Goal: Check status: Check status

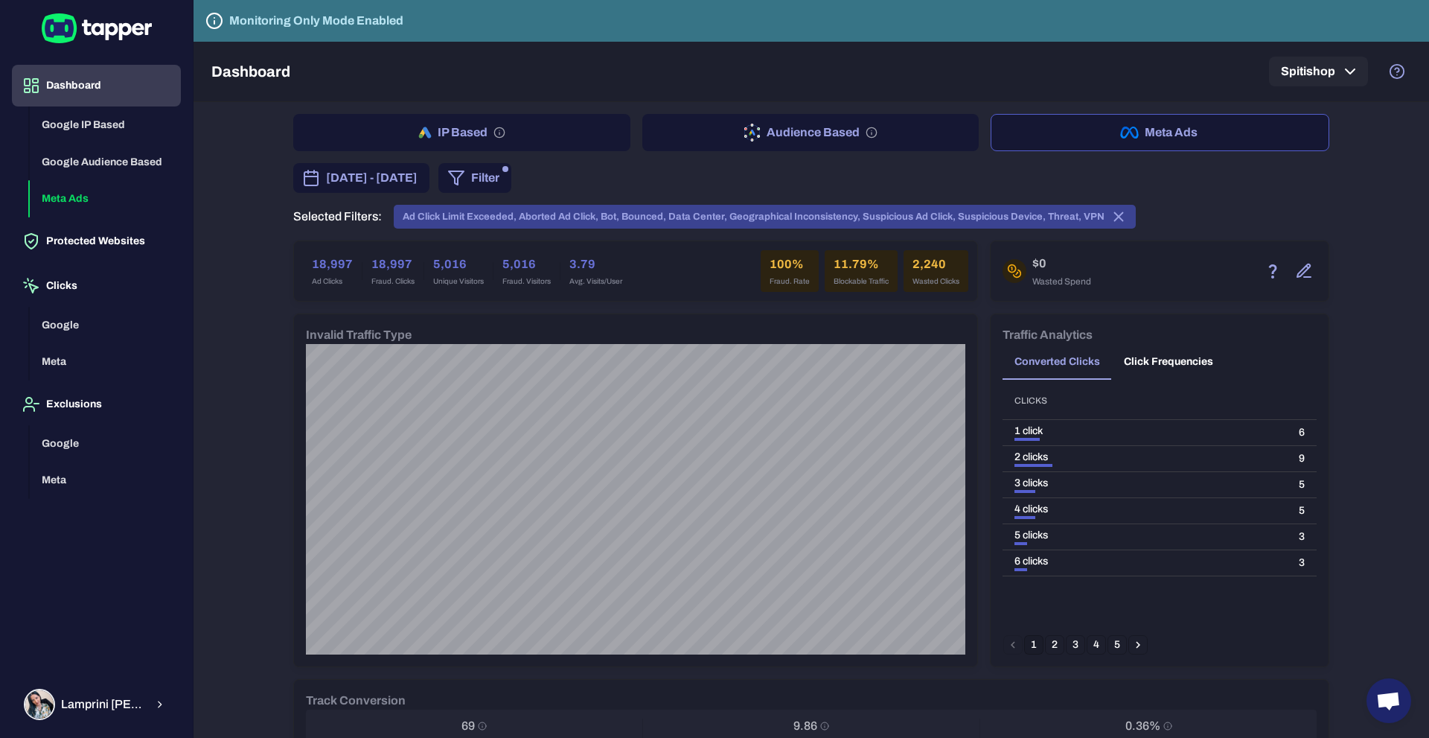
click at [400, 175] on span "[DATE] - [DATE]" at bounding box center [372, 178] width 92 height 18
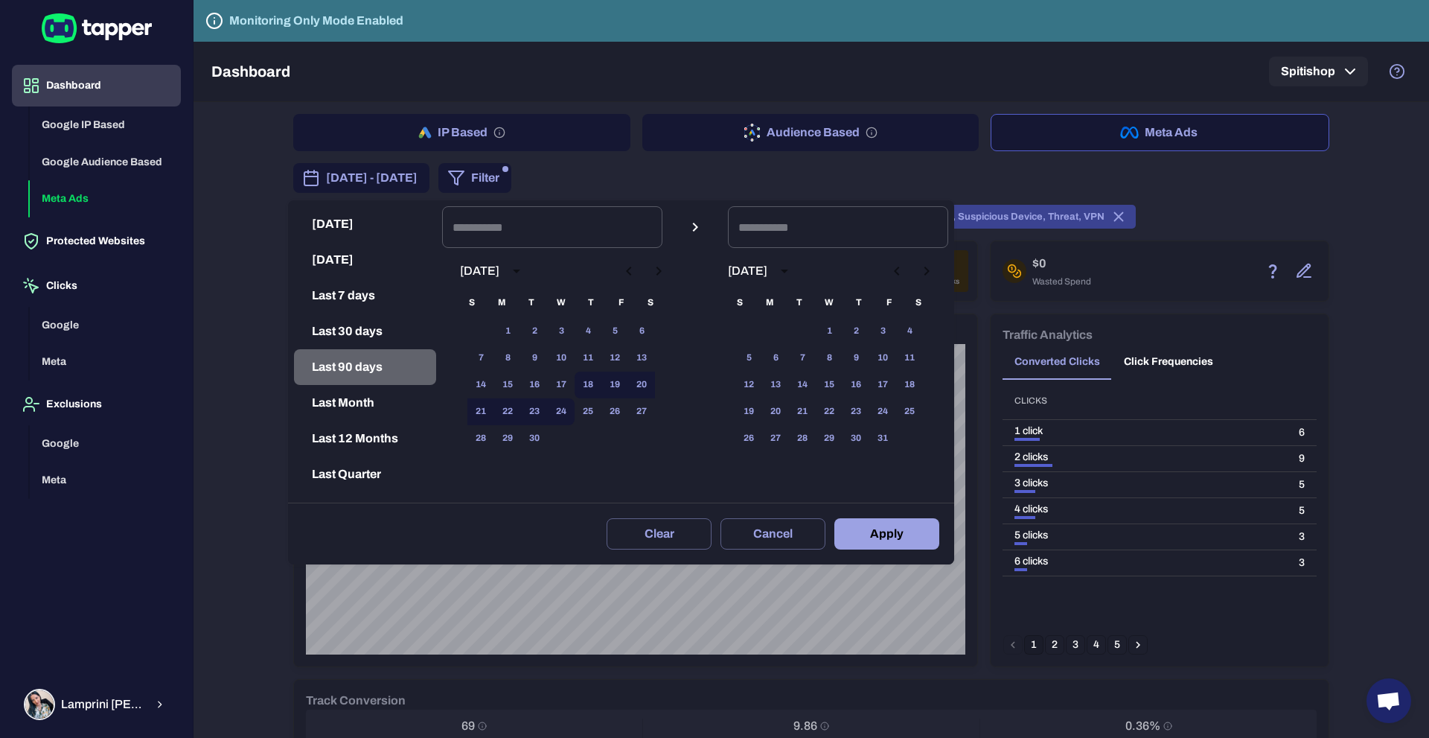
click at [354, 366] on button "Last 90 days" at bounding box center [365, 367] width 142 height 36
type input "**********"
click at [888, 526] on button "Apply" at bounding box center [886, 533] width 105 height 31
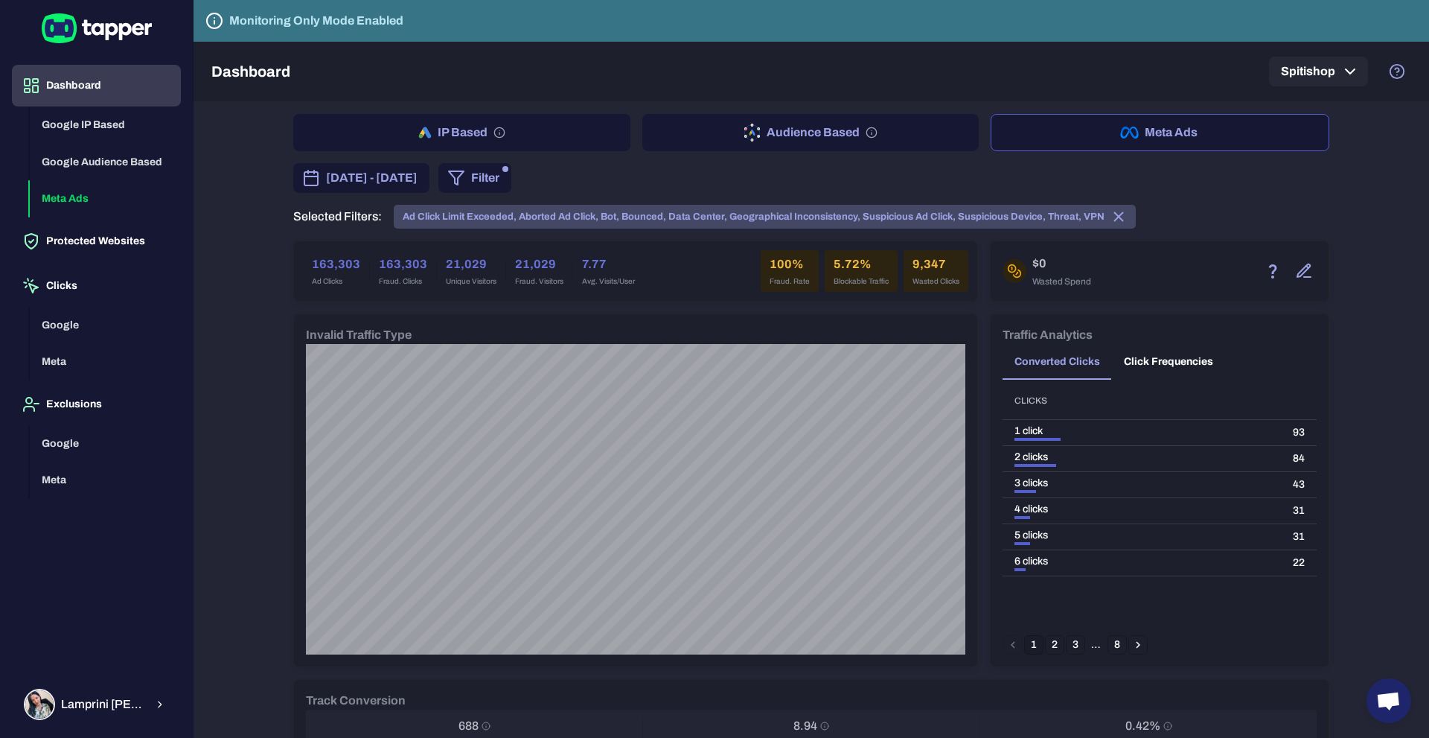
click at [1115, 218] on icon at bounding box center [1119, 217] width 8 height 8
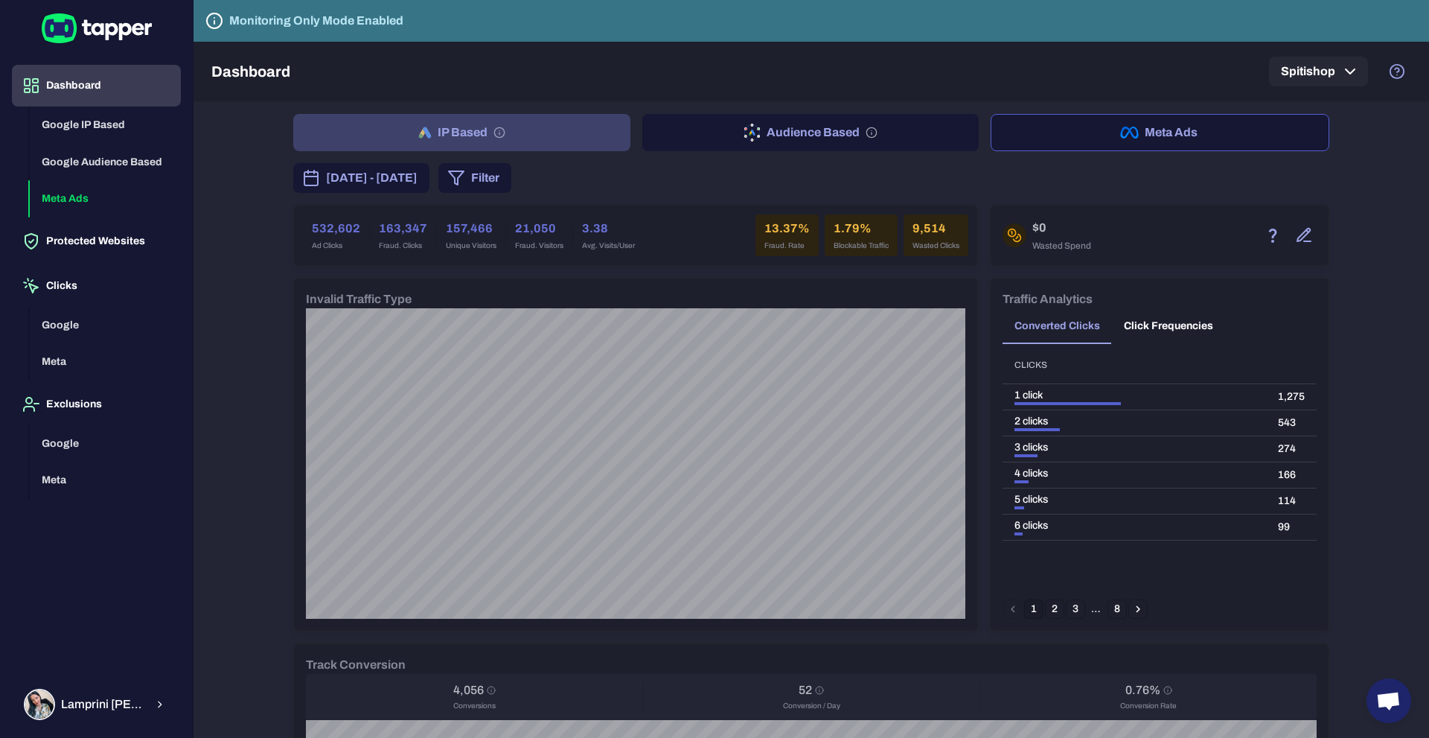
click at [460, 127] on button "IP Based" at bounding box center [461, 132] width 337 height 37
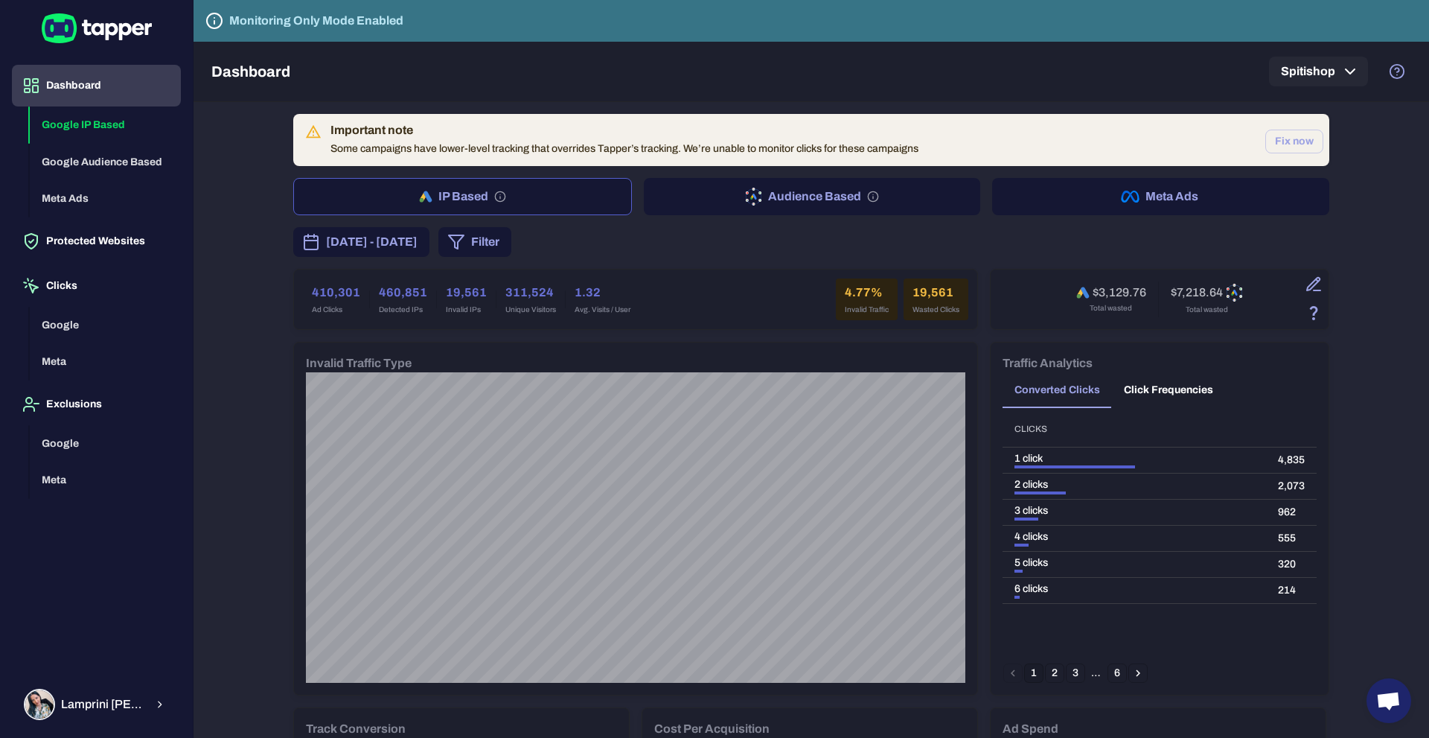
click at [765, 238] on div "[DATE] - [DATE] Filter" at bounding box center [811, 242] width 1036 height 30
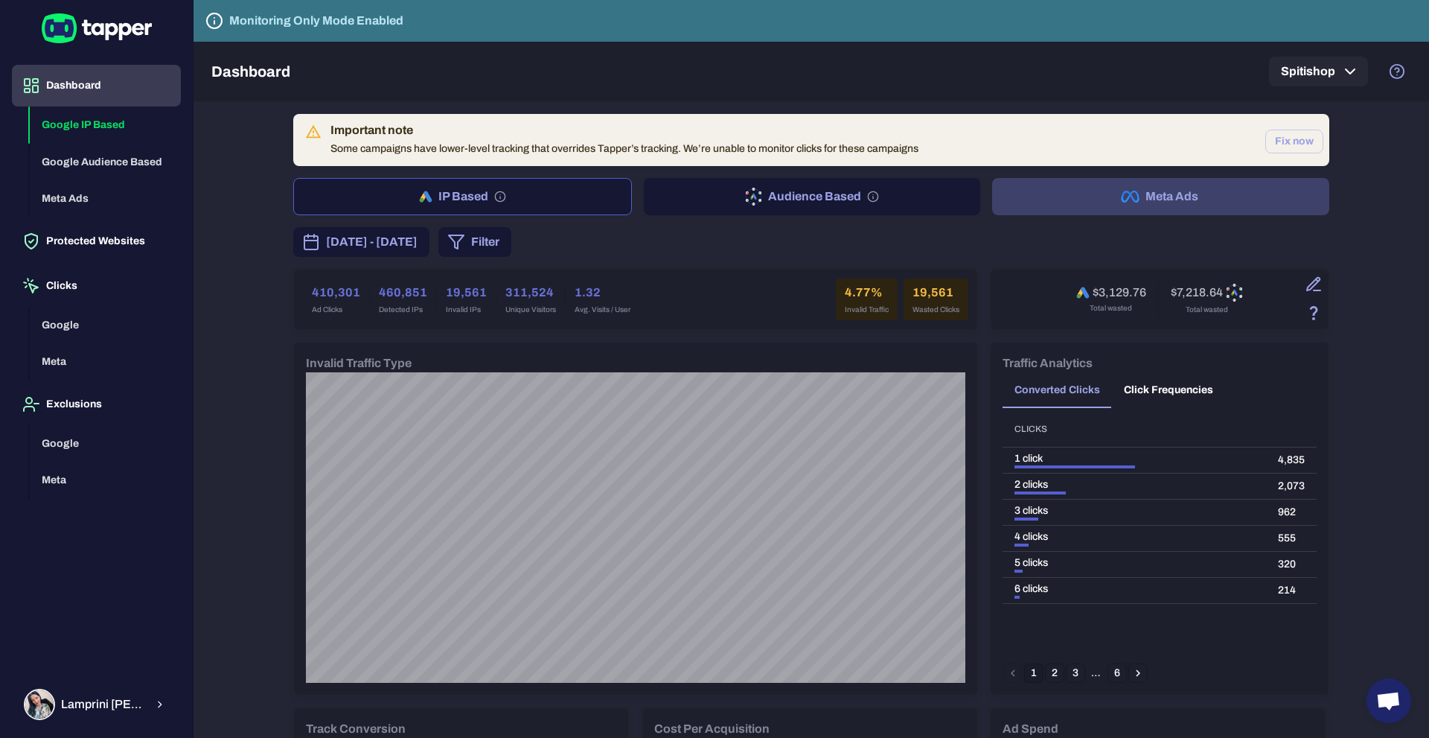
click at [1147, 198] on button "Meta Ads" at bounding box center [1160, 196] width 337 height 37
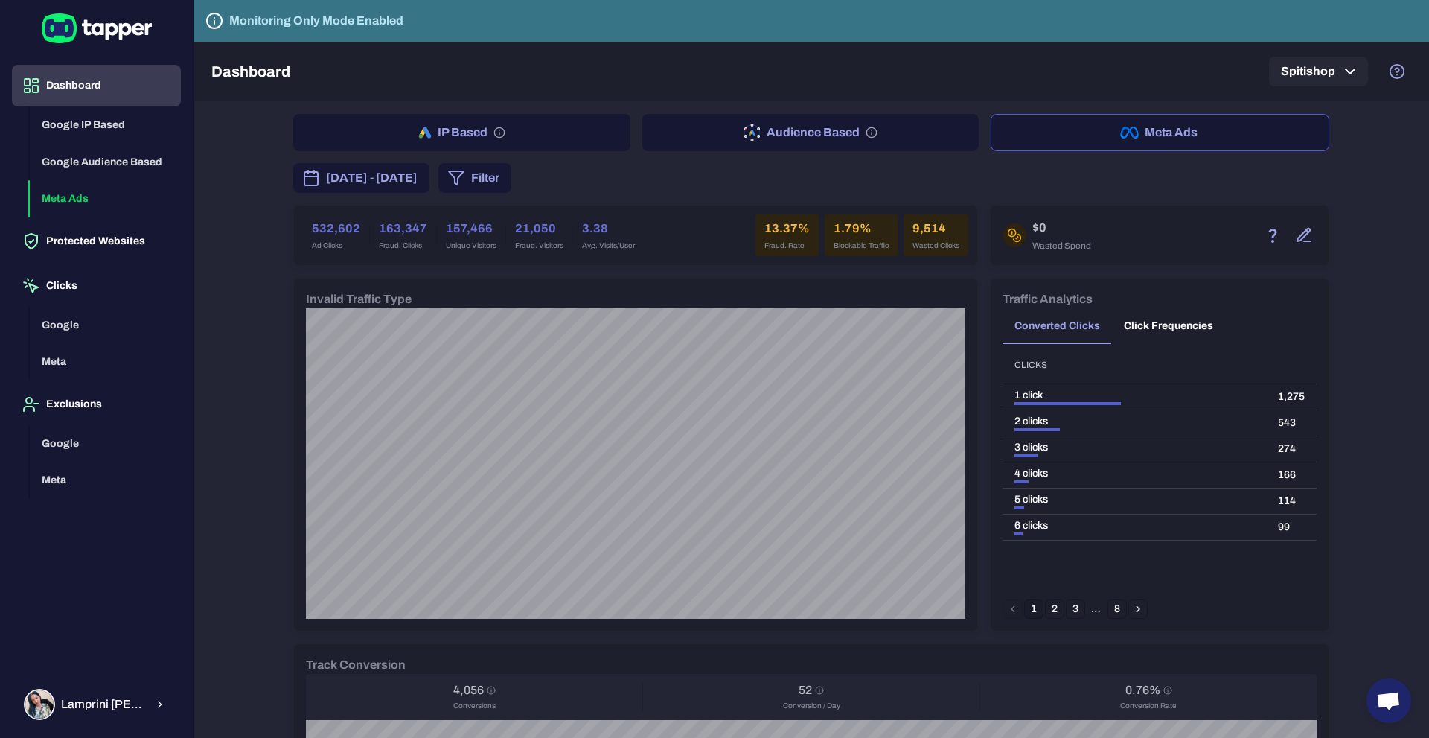
click at [774, 131] on button "Audience Based" at bounding box center [810, 132] width 337 height 37
